Goal: Task Accomplishment & Management: Manage account settings

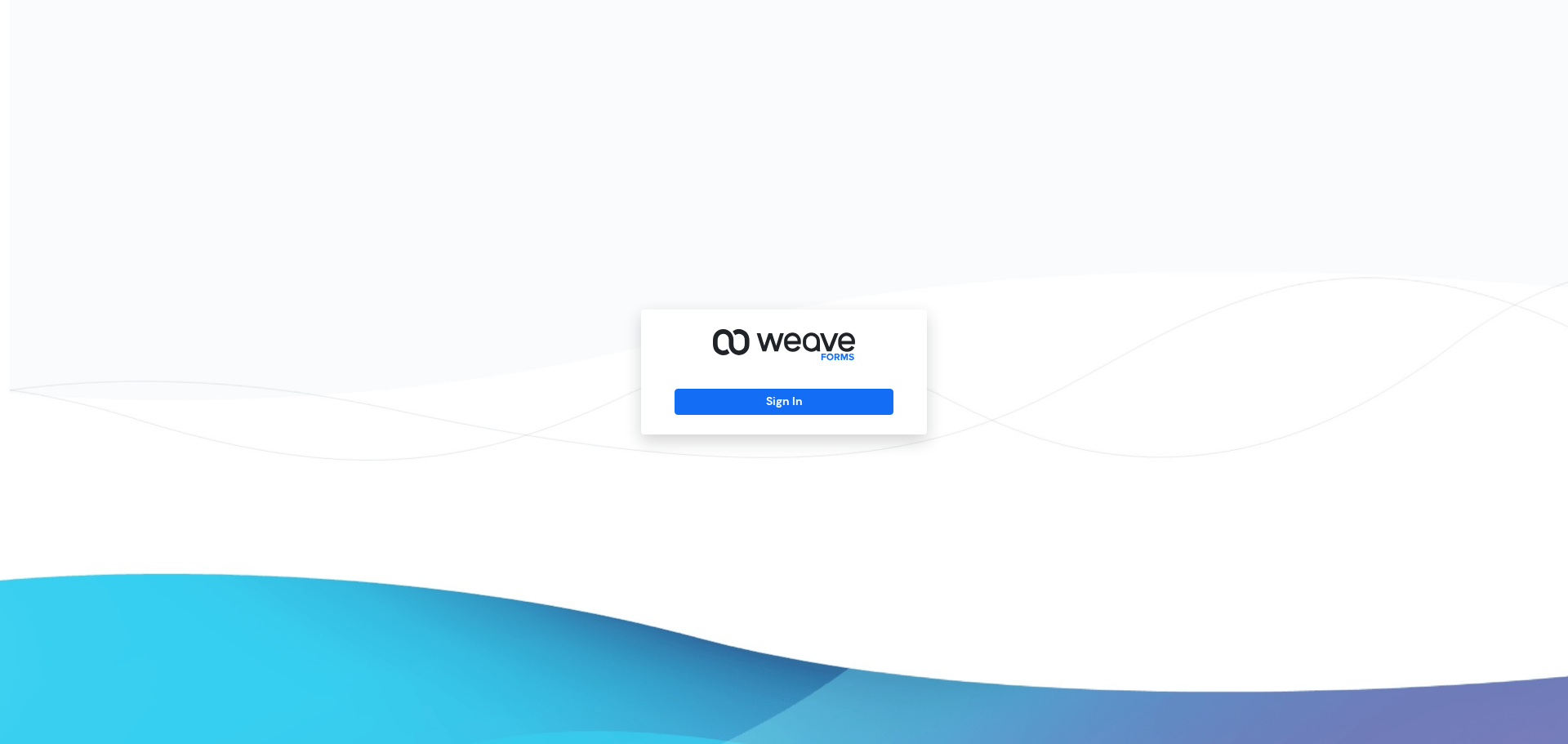
click at [836, 417] on div "Sign In" at bounding box center [784, 372] width 286 height 125
click at [846, 405] on button "Sign In" at bounding box center [784, 402] width 218 height 26
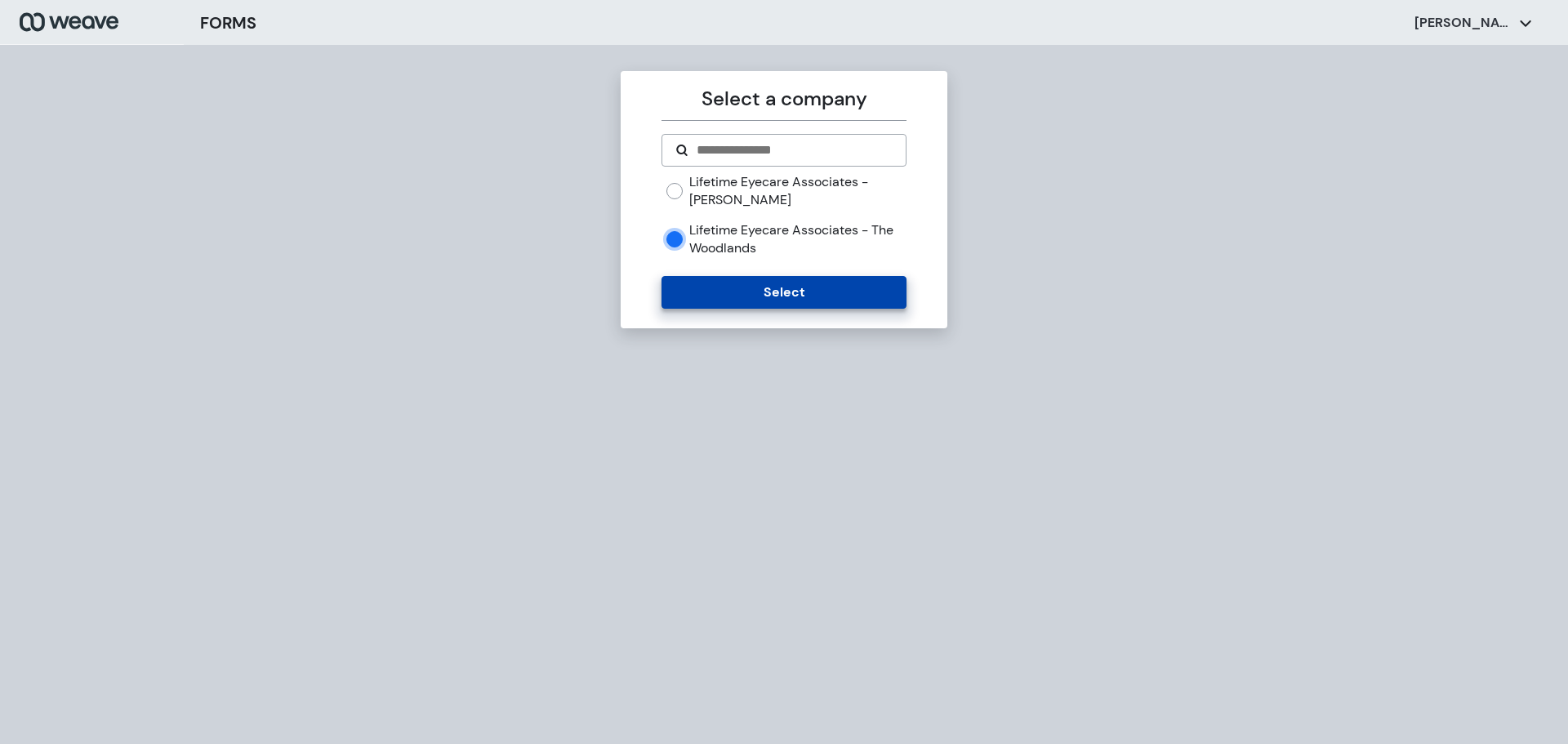
click at [759, 301] on button "Select" at bounding box center [784, 292] width 244 height 33
